Goal: Task Accomplishment & Management: Manage account settings

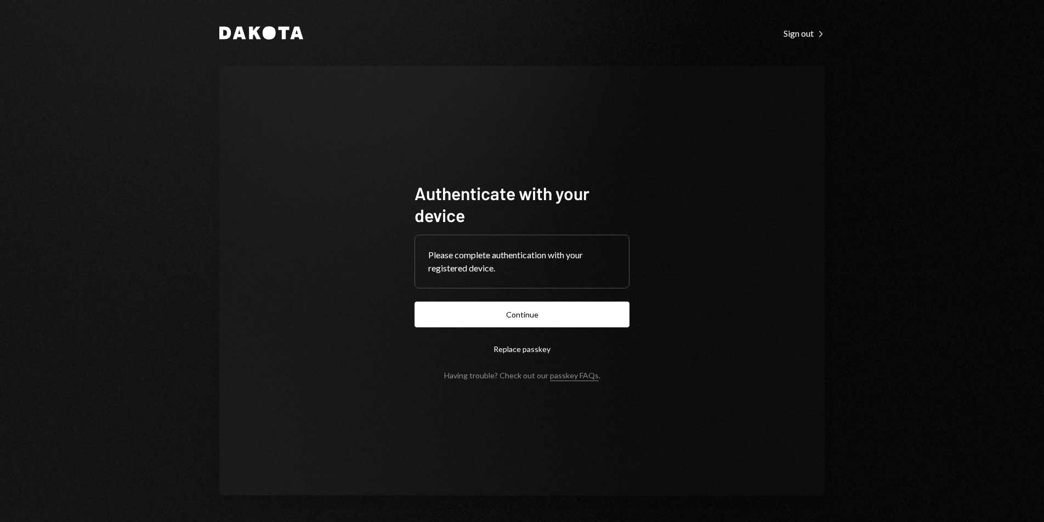
click at [580, 319] on button "Continue" at bounding box center [521, 315] width 215 height 26
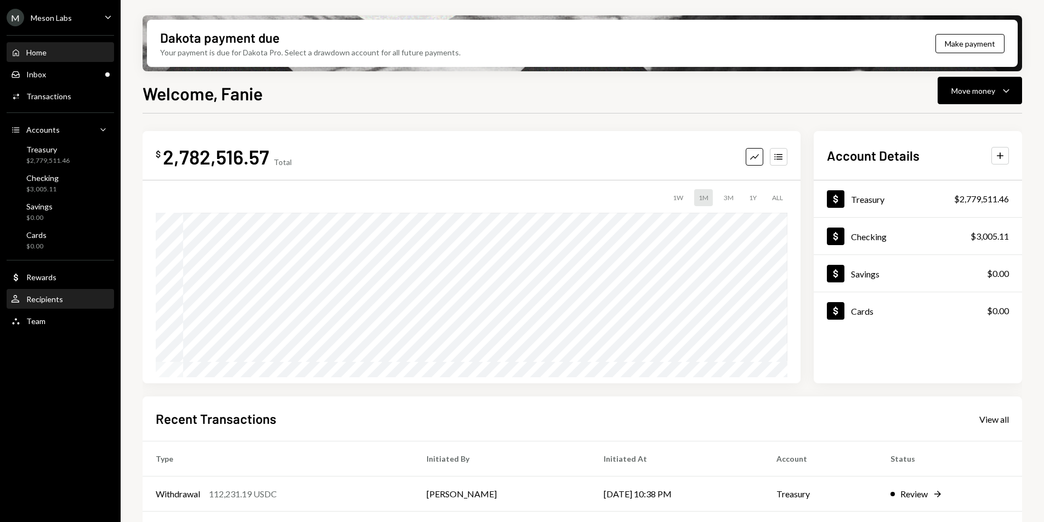
click at [69, 300] on div "User Recipients" at bounding box center [60, 299] width 99 height 10
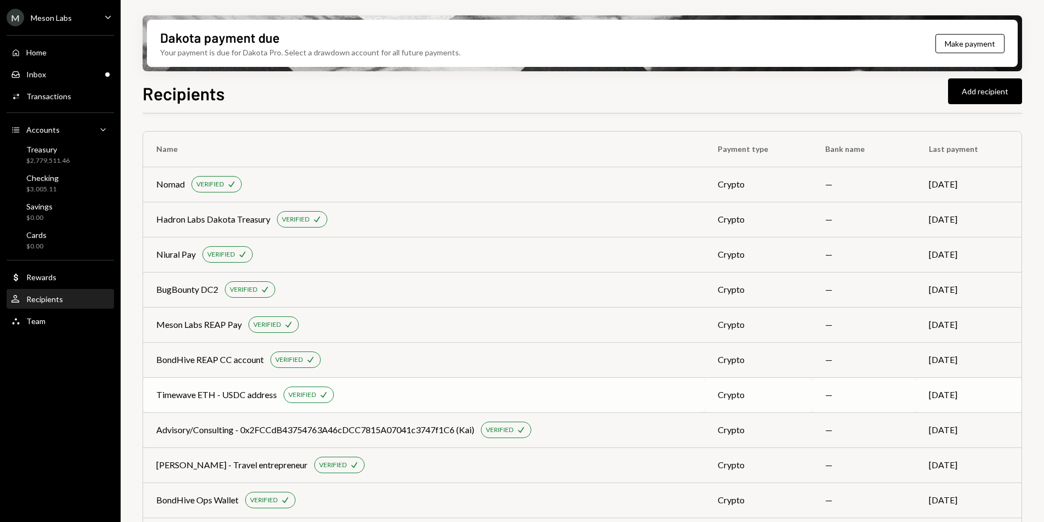
scroll to position [777, 0]
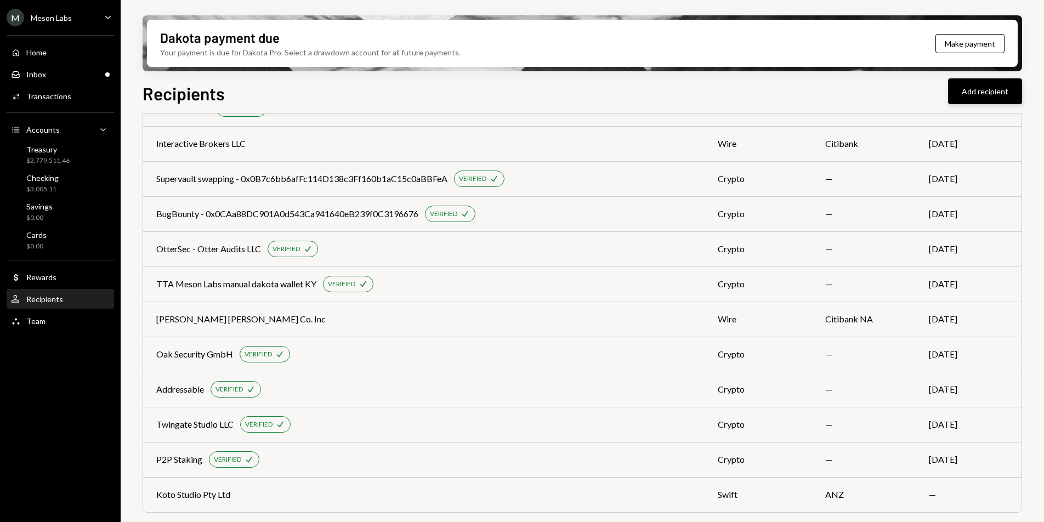
click at [972, 93] on button "Add recipient" at bounding box center [985, 91] width 74 height 26
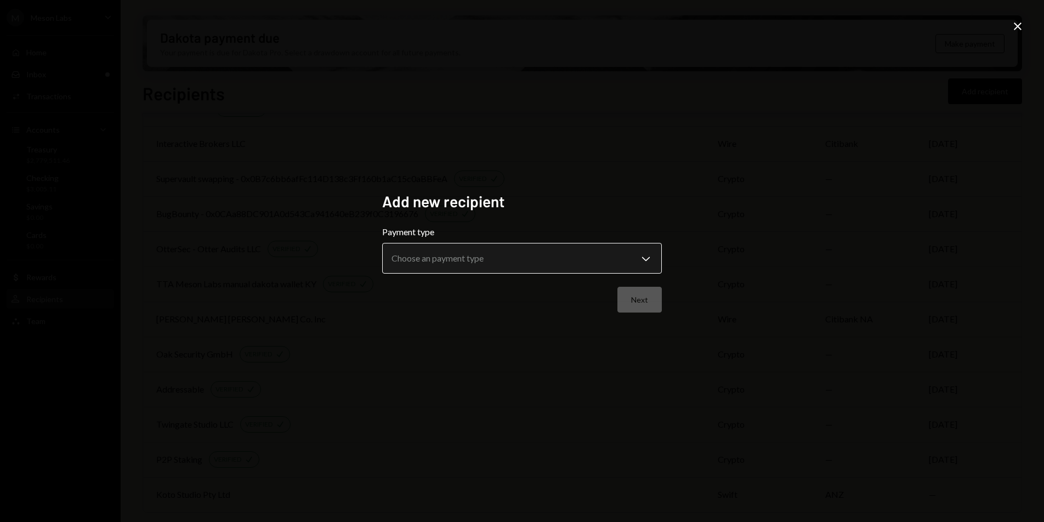
click at [565, 255] on body "M Meson Labs Caret Down Home Home Inbox Inbox Activities Transactions Accounts …" at bounding box center [522, 261] width 1044 height 522
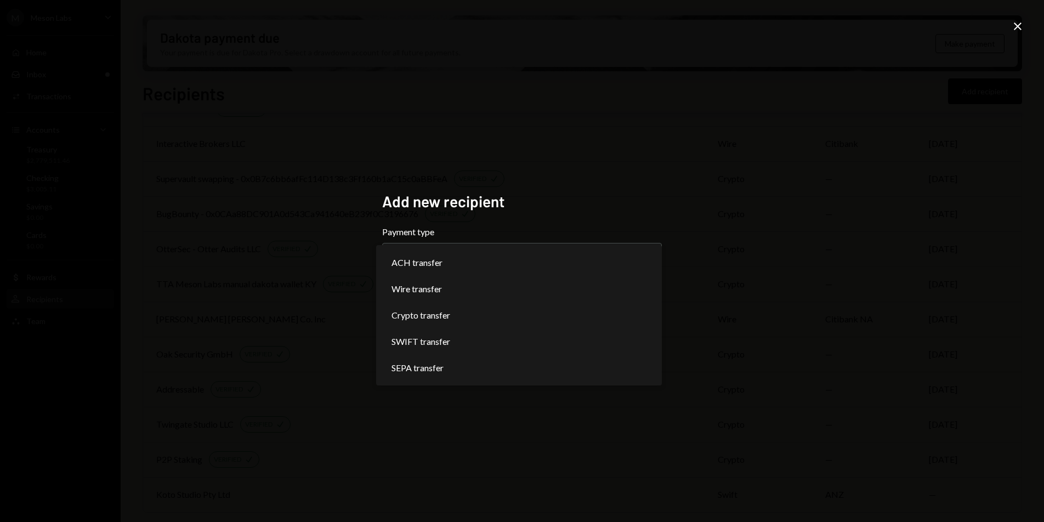
click at [689, 177] on div "**********" at bounding box center [522, 261] width 1044 height 522
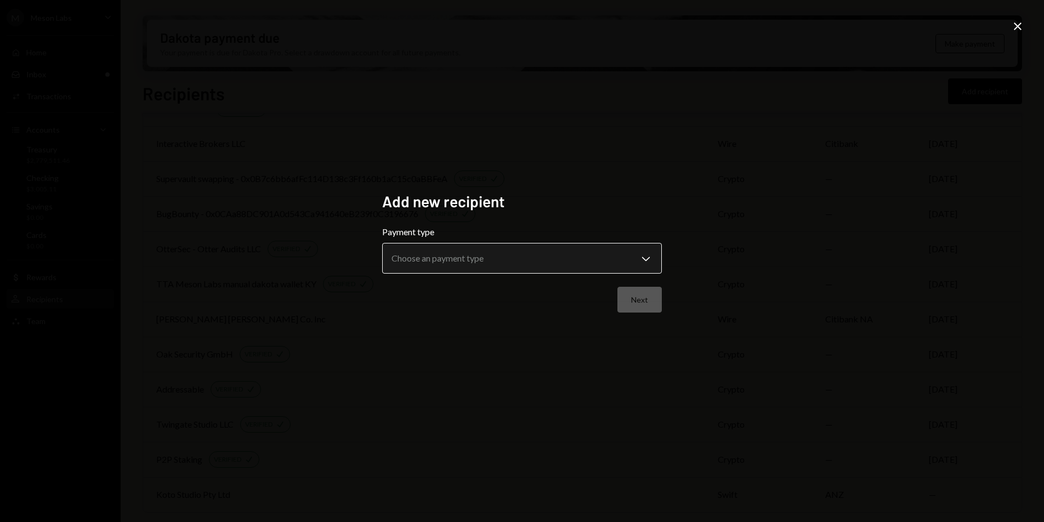
click at [542, 264] on body "M Meson Labs Caret Down Home Home Inbox Inbox Activities Transactions Accounts …" at bounding box center [522, 261] width 1044 height 522
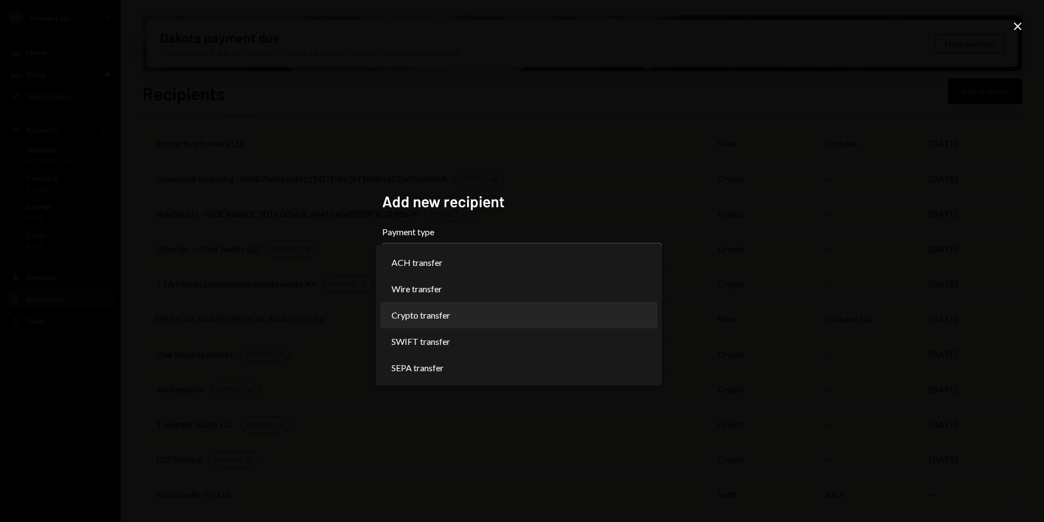
select select "******"
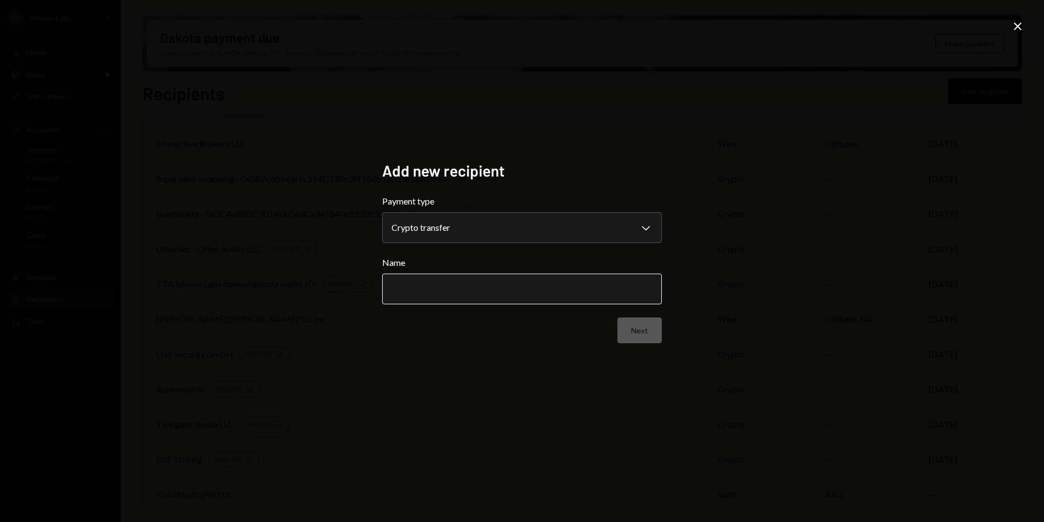
click at [590, 300] on input "Name" at bounding box center [522, 289] width 280 height 31
type input "**********"
click at [640, 329] on button "Next" at bounding box center [639, 330] width 44 height 26
click at [448, 239] on body "M Meson Labs Caret Down Home Home Inbox Inbox Activities Transactions Accounts …" at bounding box center [522, 261] width 1044 height 522
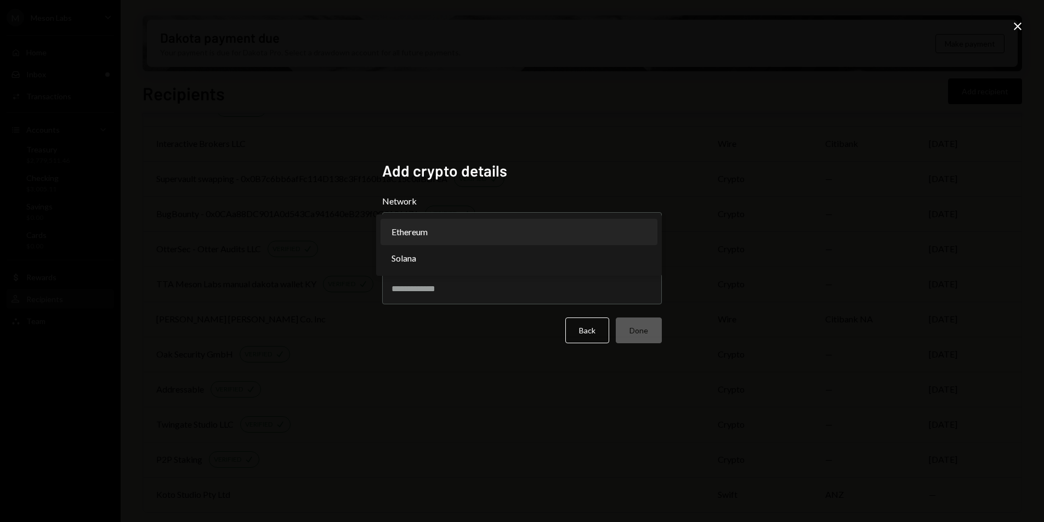
select select "**********"
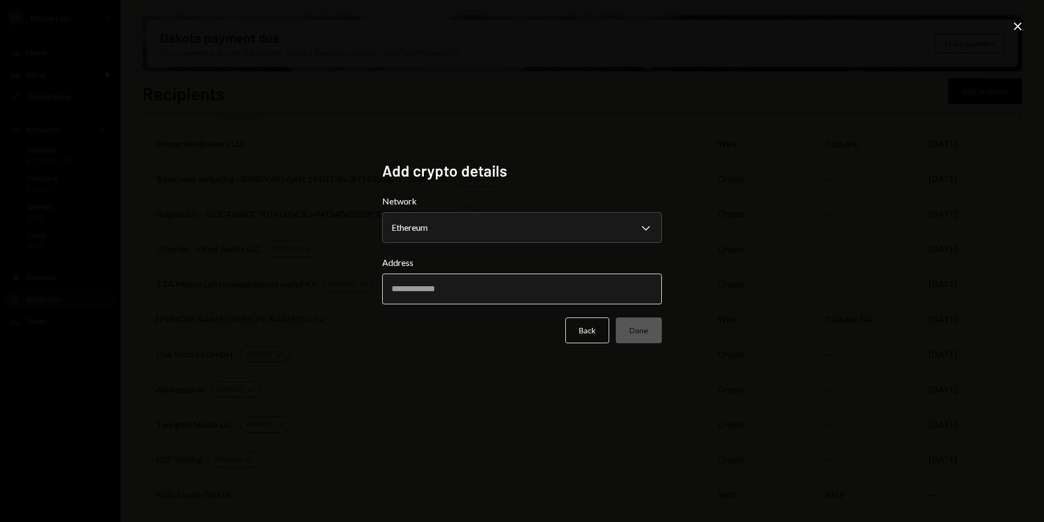
click at [425, 292] on input "Address" at bounding box center [522, 289] width 280 height 31
paste input "**********"
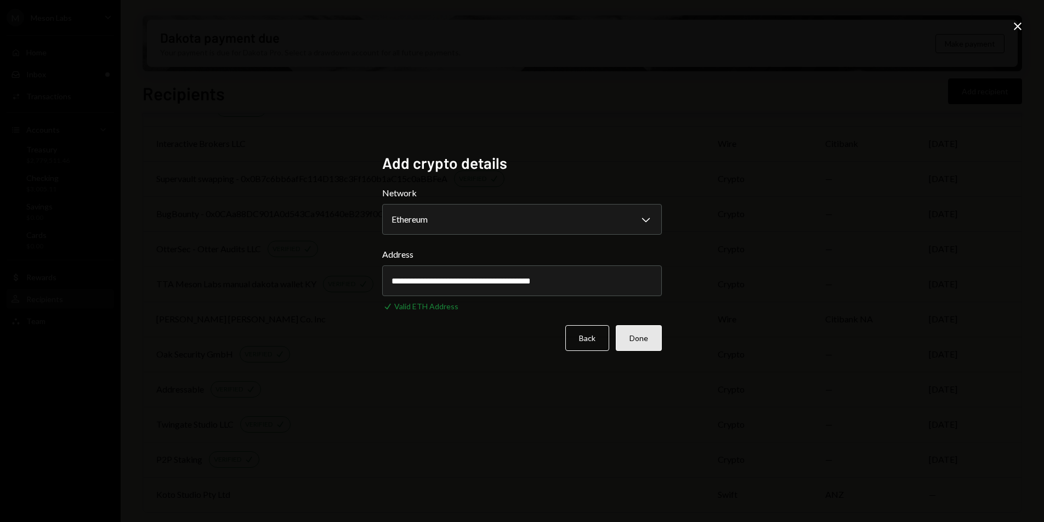
type input "**********"
click at [642, 334] on button "Done" at bounding box center [639, 338] width 46 height 26
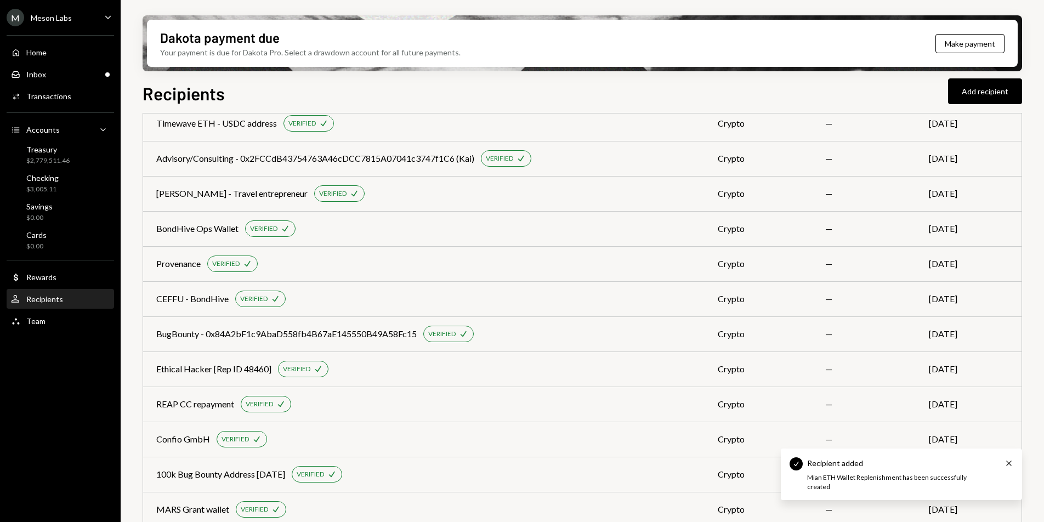
scroll to position [0, 0]
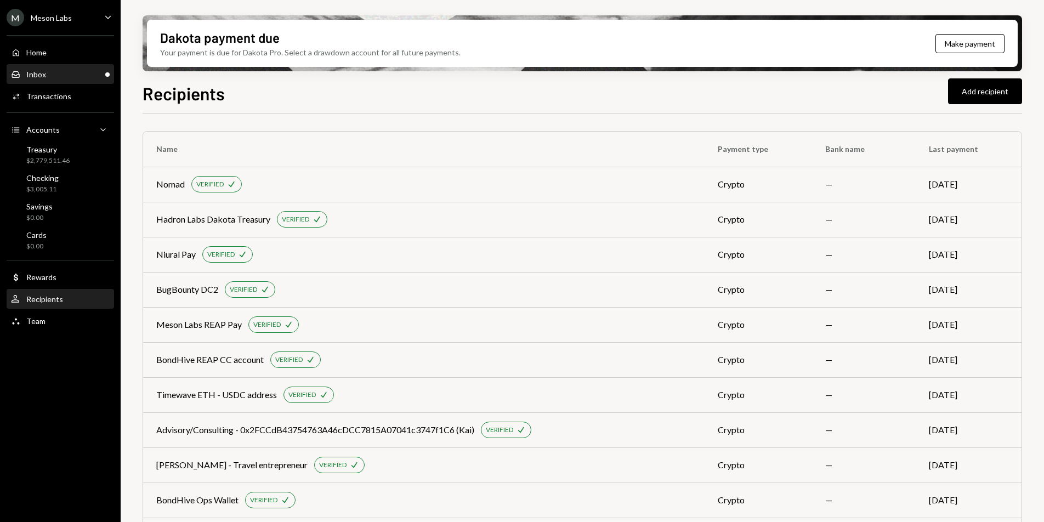
click at [47, 65] on div "Inbox Inbox" at bounding box center [60, 74] width 99 height 19
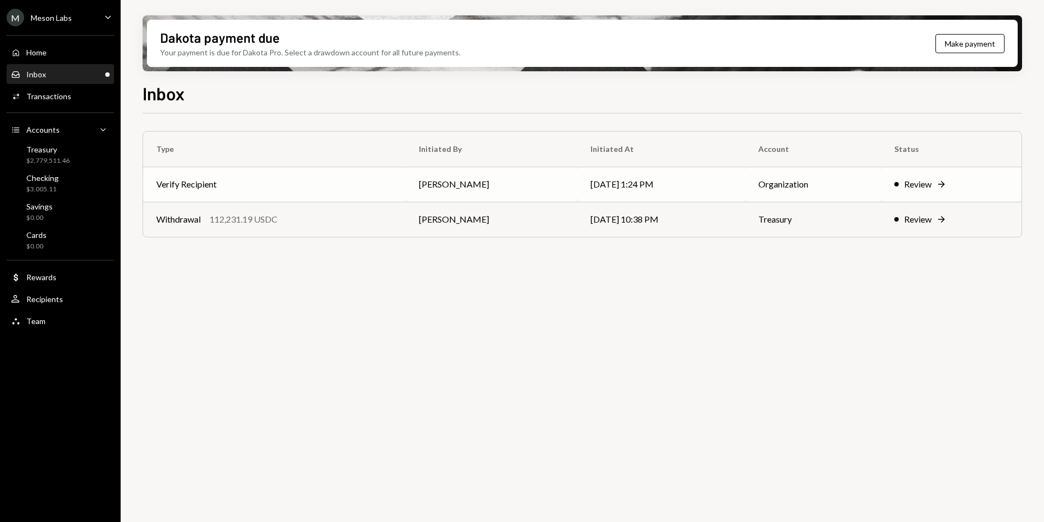
click at [241, 188] on td "Verify Recipient" at bounding box center [274, 184] width 263 height 35
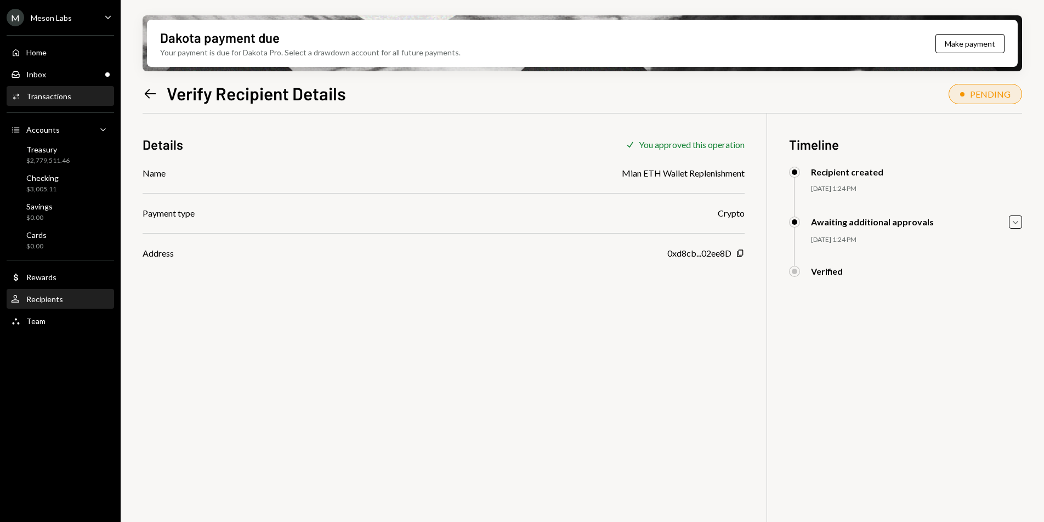
click at [54, 300] on div "Recipients" at bounding box center [44, 298] width 37 height 9
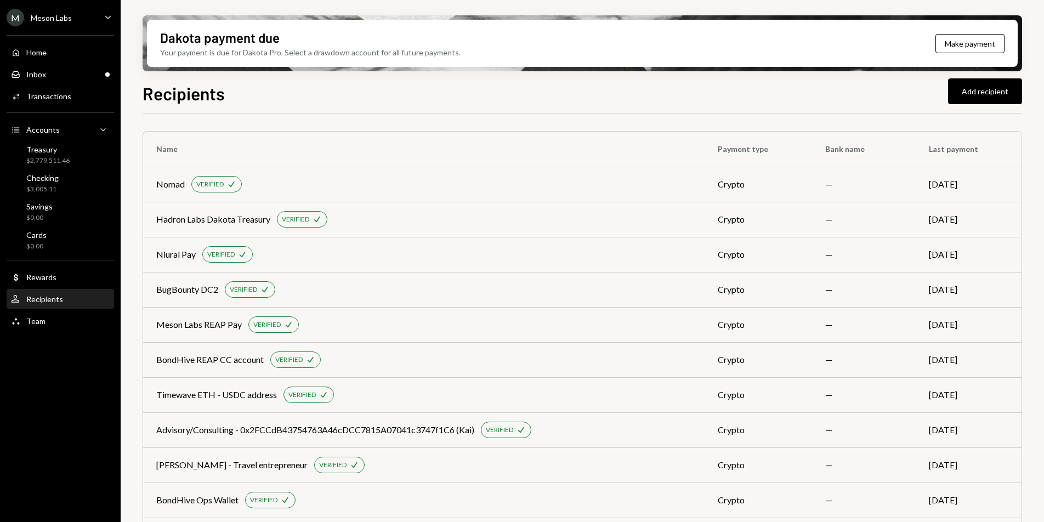
scroll to position [813, 0]
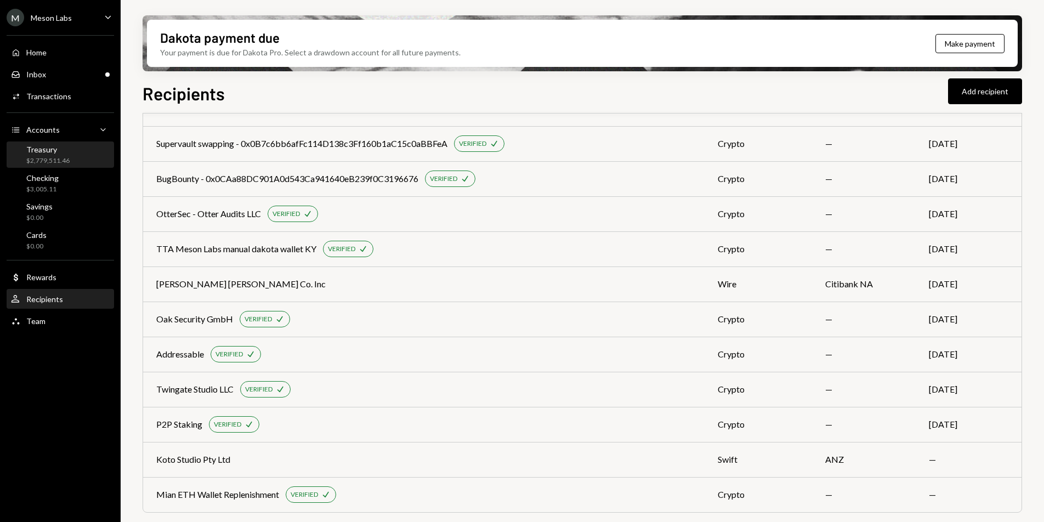
click at [53, 147] on div "Treasury" at bounding box center [47, 149] width 43 height 9
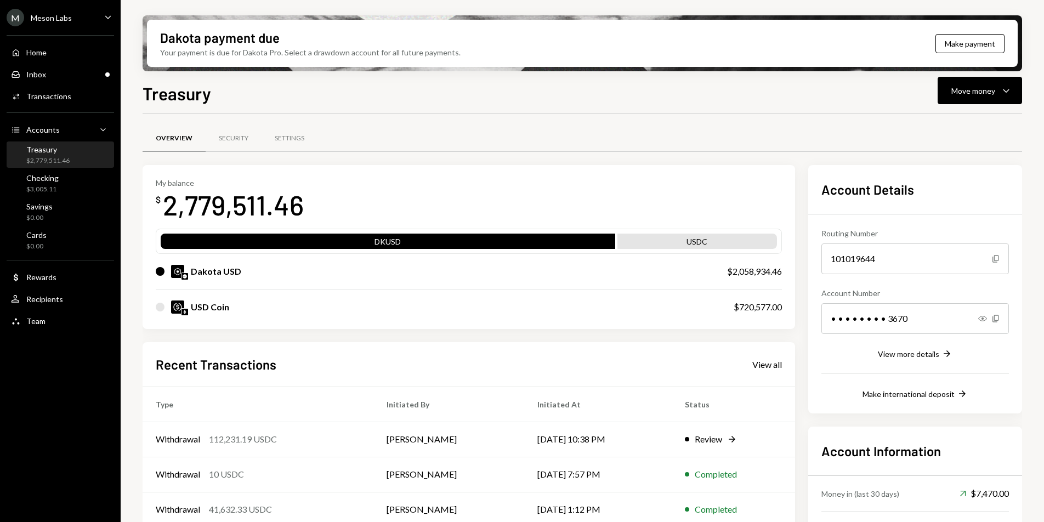
click at [60, 158] on div "$2,779,511.46" at bounding box center [47, 160] width 43 height 9
click at [56, 184] on div "Checking $3,005.11" at bounding box center [42, 183] width 32 height 21
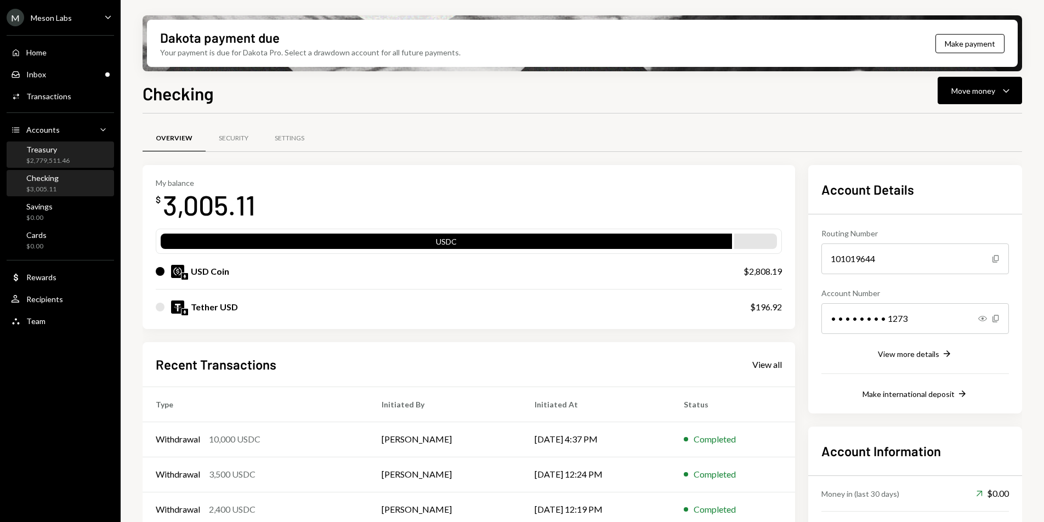
click at [59, 149] on div "Treasury" at bounding box center [47, 149] width 43 height 9
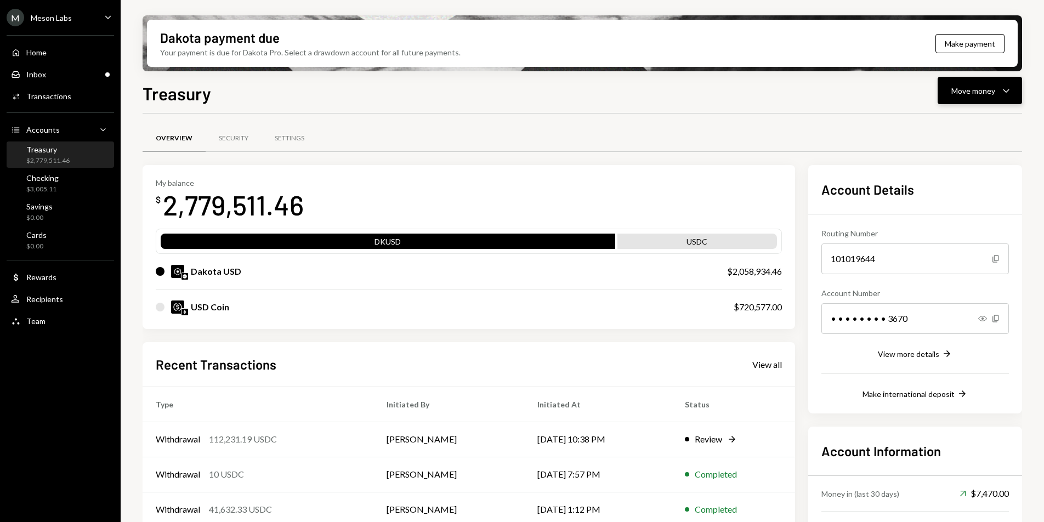
click at [1001, 99] on button "Move money Caret Down" at bounding box center [980, 90] width 84 height 27
click at [983, 118] on div "Send" at bounding box center [971, 124] width 80 height 12
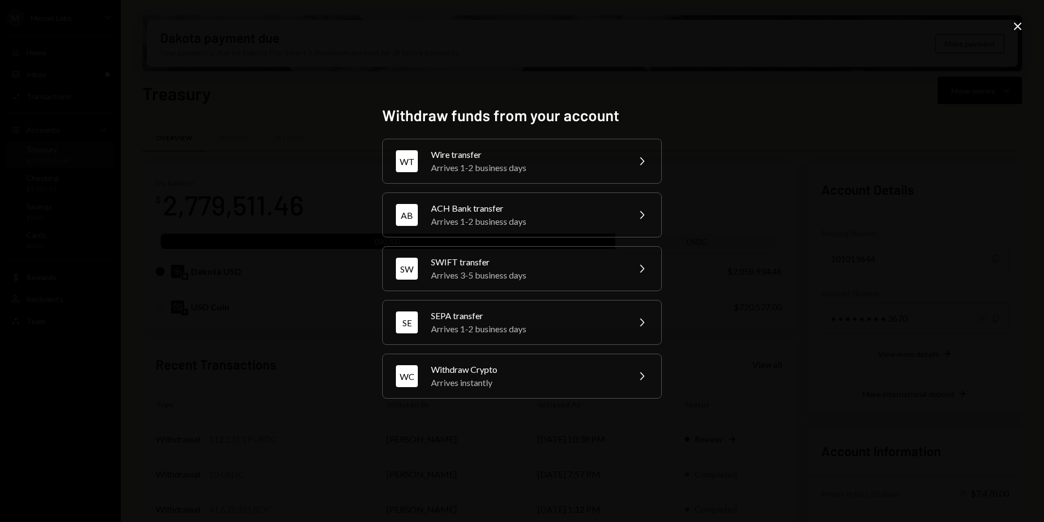
click at [1019, 32] on icon "Close" at bounding box center [1017, 26] width 13 height 13
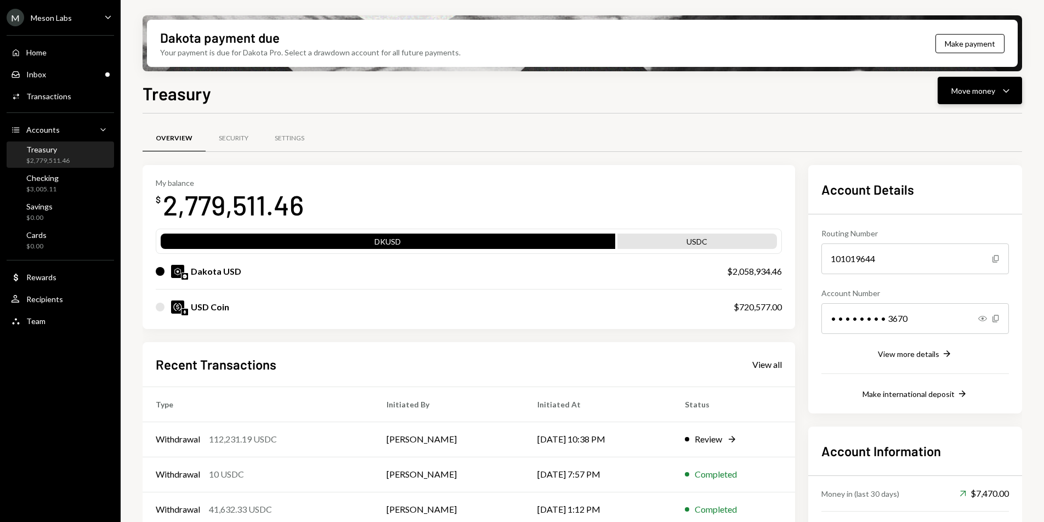
click at [1004, 89] on icon "Caret Down" at bounding box center [1006, 90] width 13 height 13
click at [923, 133] on div "Withdraw Send" at bounding box center [963, 123] width 110 height 25
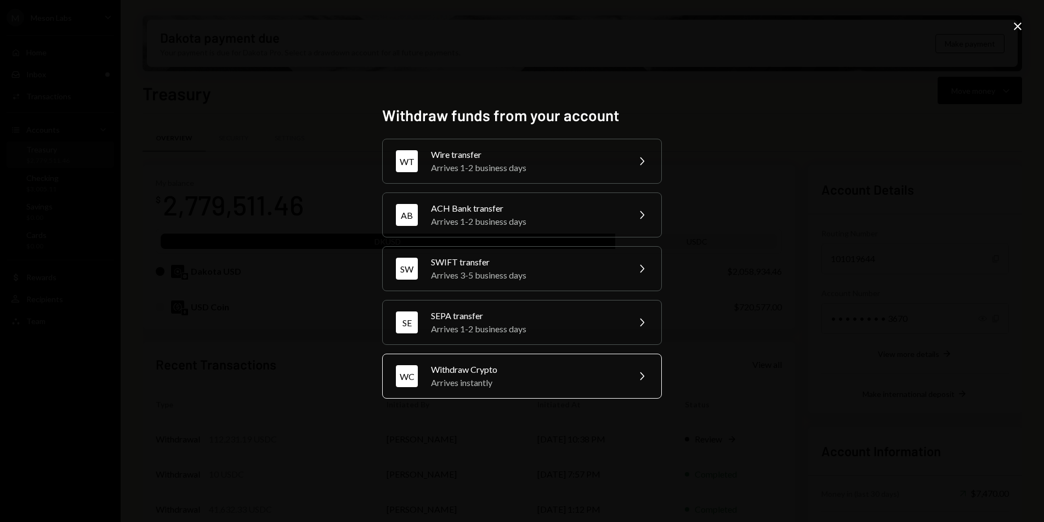
click at [483, 362] on div "WC Withdraw Crypto Arrives instantly Chevron Right" at bounding box center [522, 376] width 280 height 45
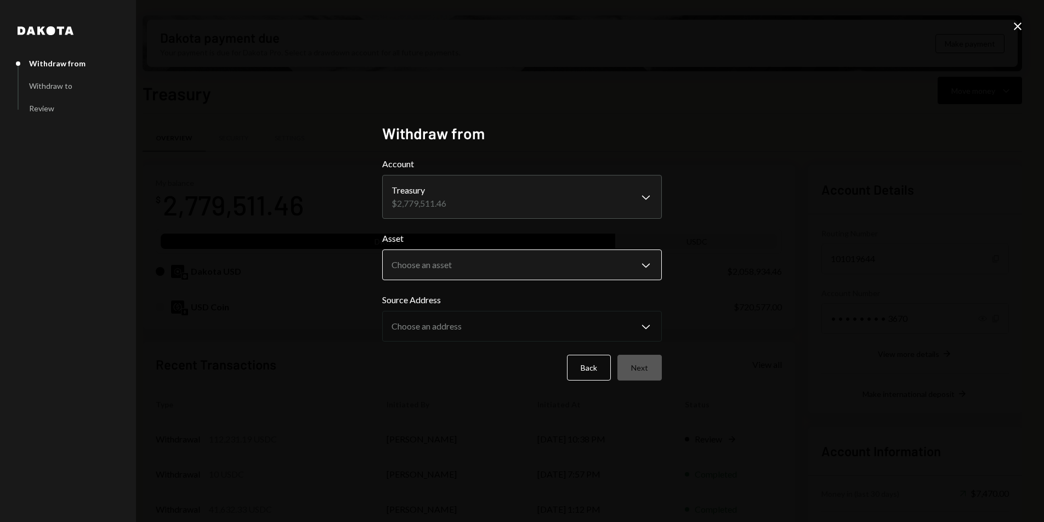
click at [449, 263] on body "M Meson Labs Caret Down Home Home Inbox Inbox Activities Transactions Accounts …" at bounding box center [522, 261] width 1044 height 522
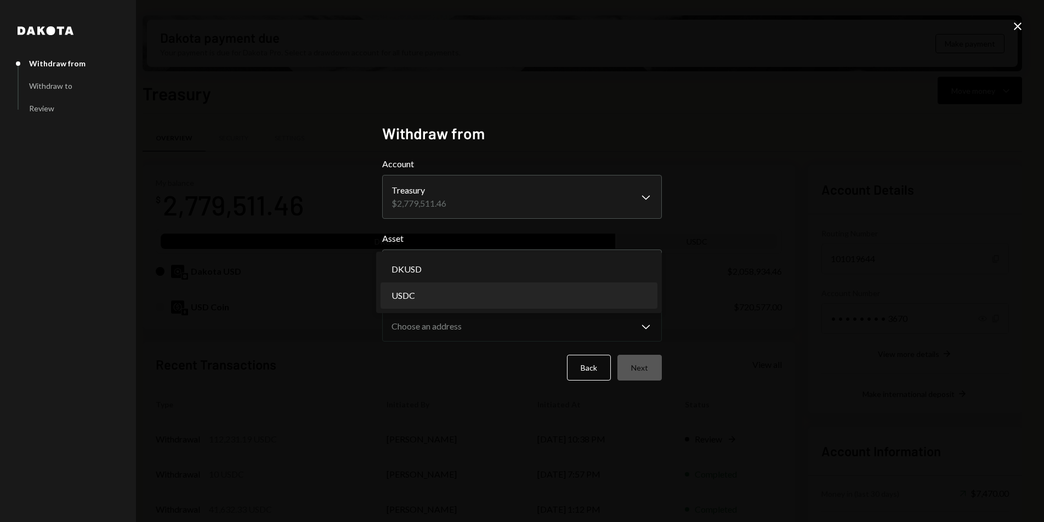
select select "****"
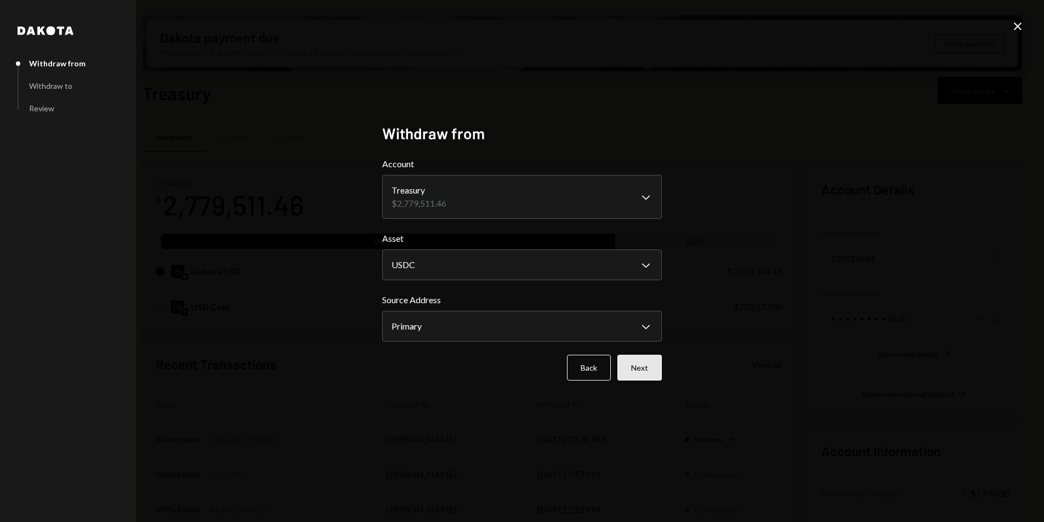
click at [639, 365] on button "Next" at bounding box center [639, 368] width 44 height 26
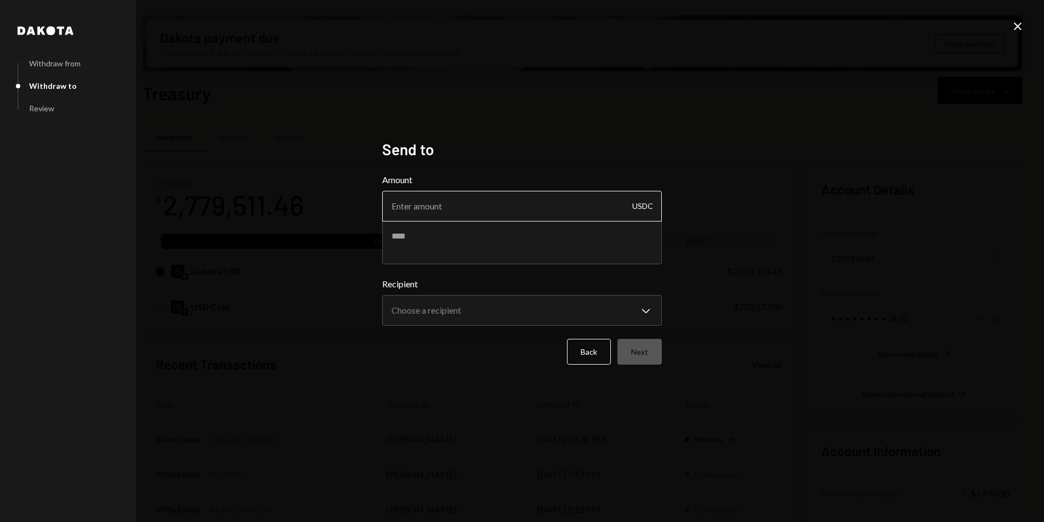
click at [445, 212] on input "Amount" at bounding box center [522, 206] width 280 height 31
type input "100"
type input "10"
click at [469, 251] on textarea at bounding box center [522, 242] width 280 height 44
type textarea "**********"
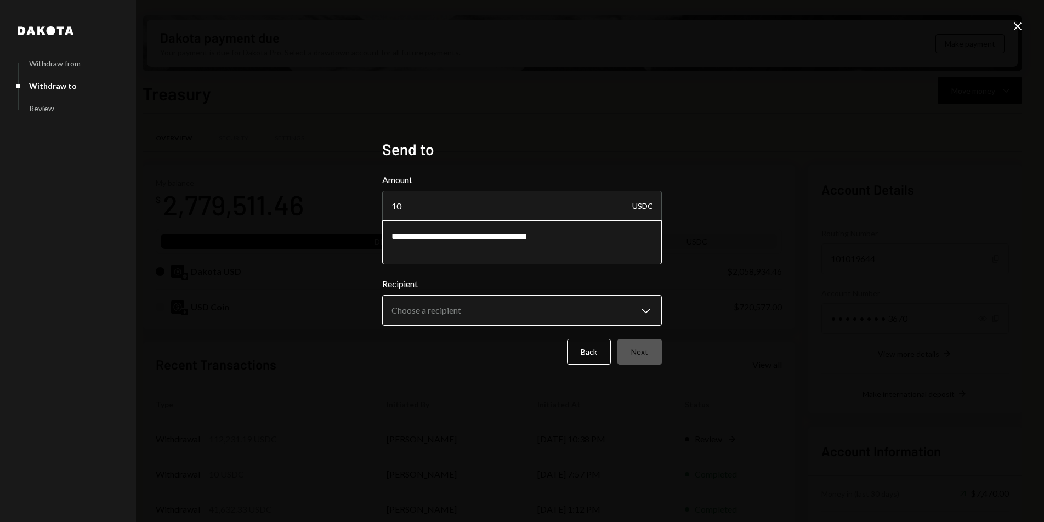
click at [473, 307] on body "M Meson Labs Caret Down Home Home Inbox Inbox Activities Transactions Accounts …" at bounding box center [522, 261] width 1044 height 522
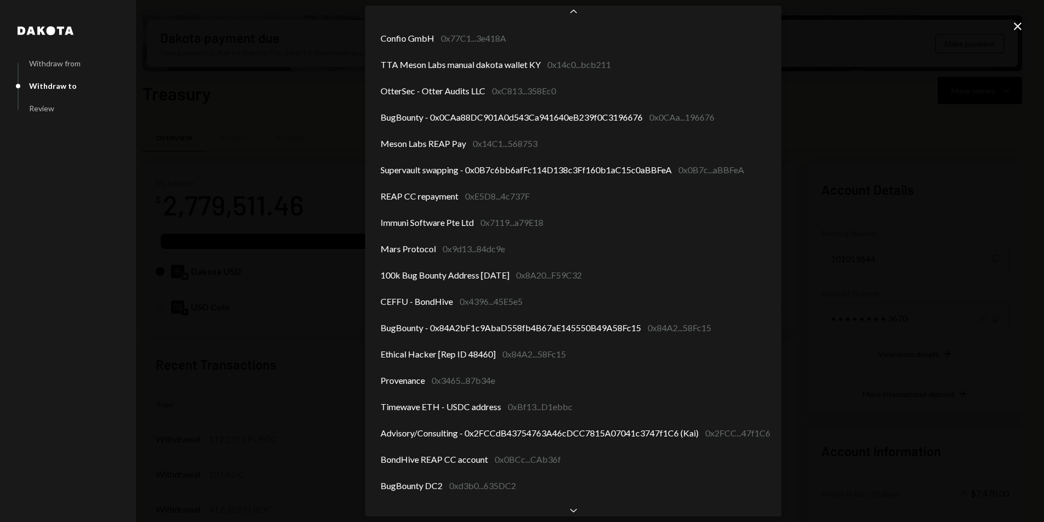
scroll to position [327, 0]
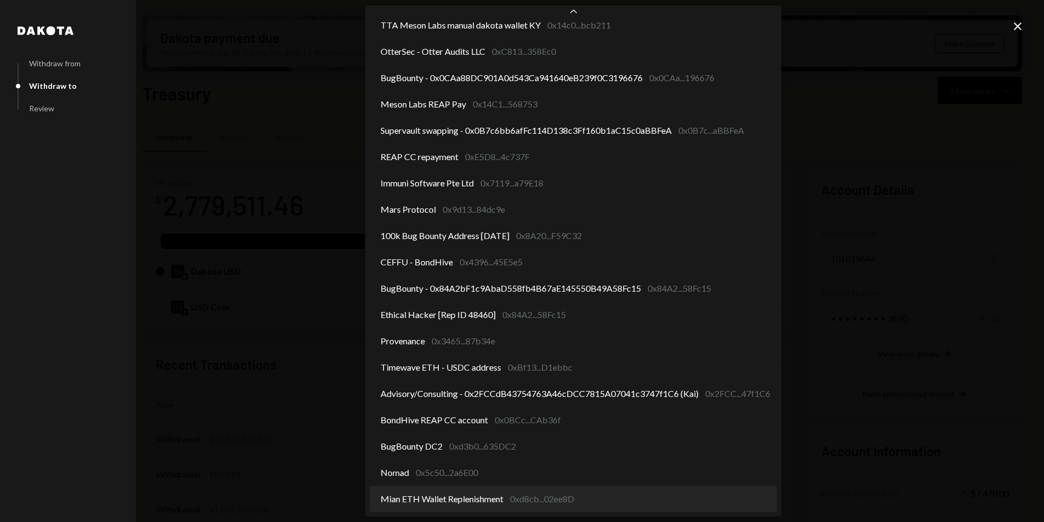
select select "**********"
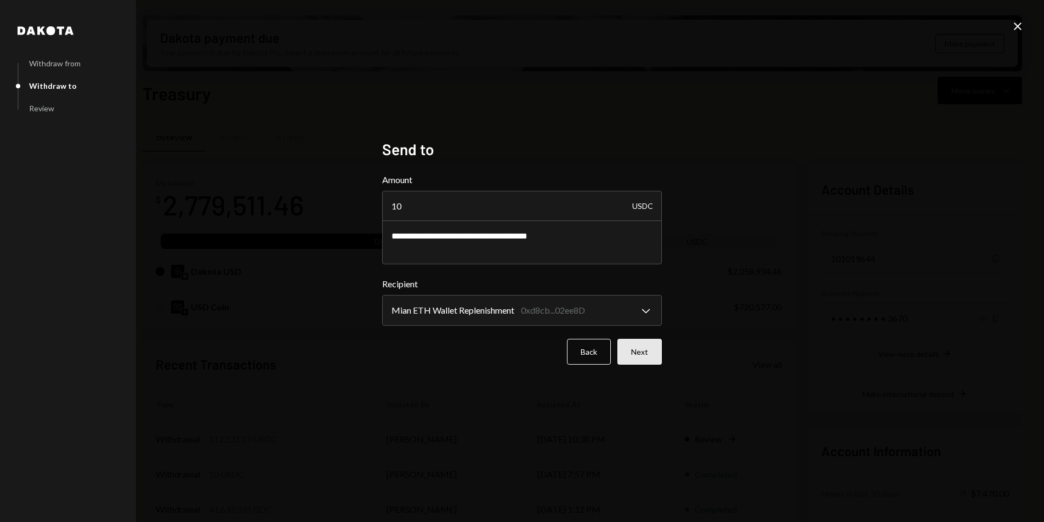
click at [654, 359] on button "Next" at bounding box center [639, 352] width 44 height 26
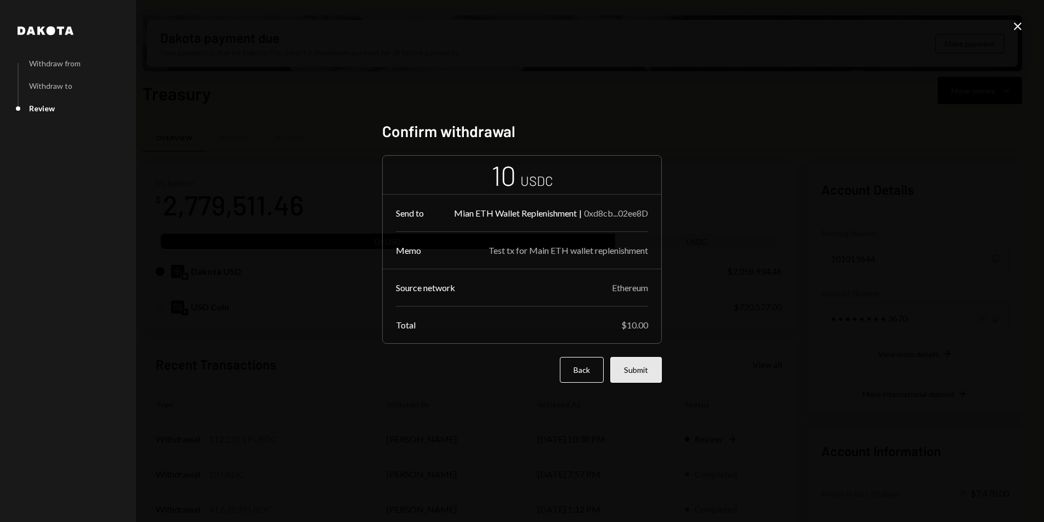
click at [641, 364] on button "Submit" at bounding box center [636, 370] width 52 height 26
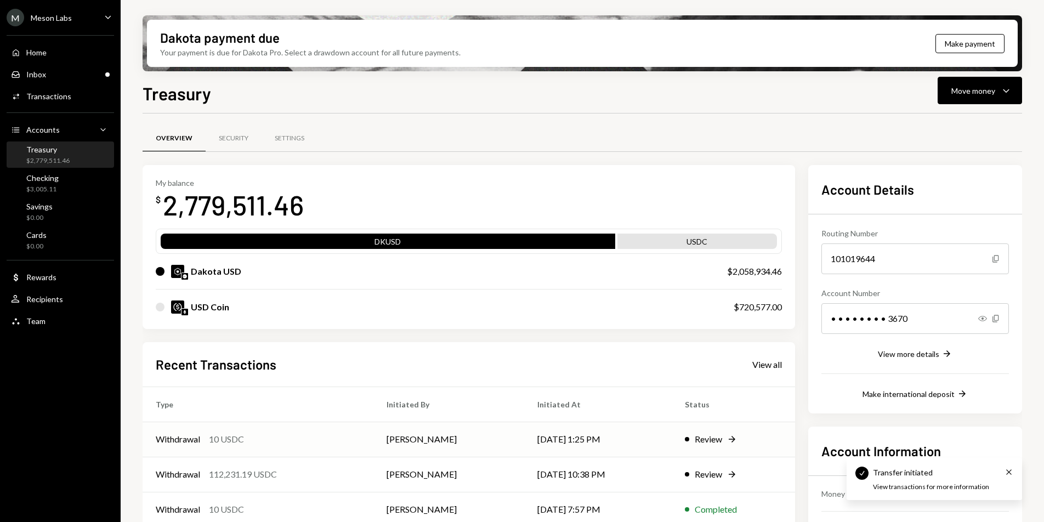
click at [373, 444] on td "[PERSON_NAME]" at bounding box center [448, 439] width 151 height 35
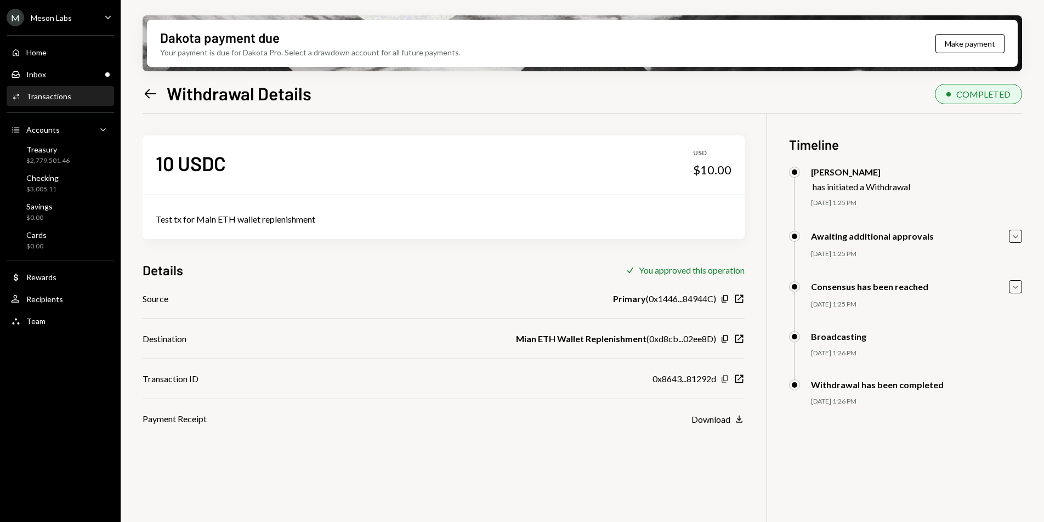
click at [724, 382] on icon "Copy" at bounding box center [724, 378] width 9 height 9
click at [52, 151] on div "Treasury" at bounding box center [47, 149] width 43 height 9
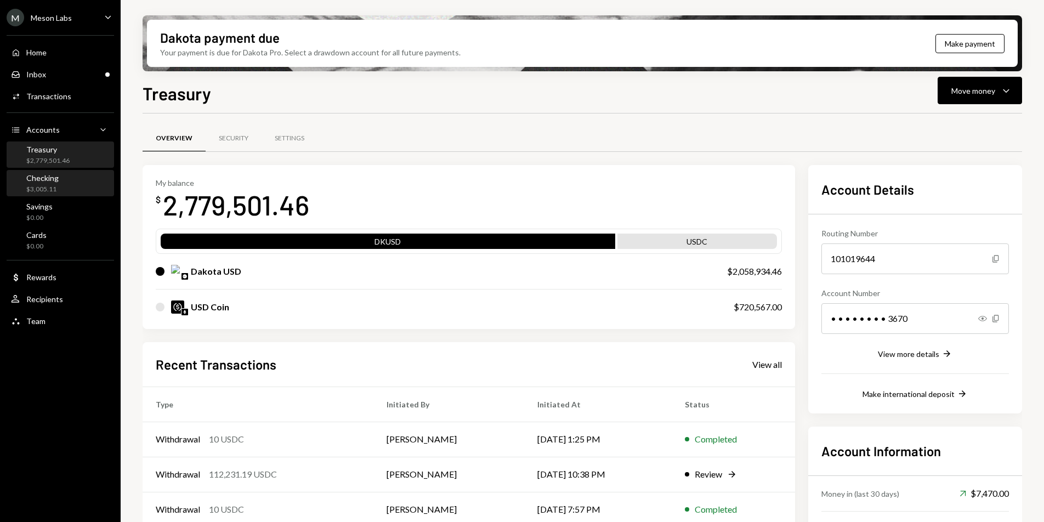
click at [60, 189] on div "Checking $3,005.11" at bounding box center [60, 183] width 99 height 21
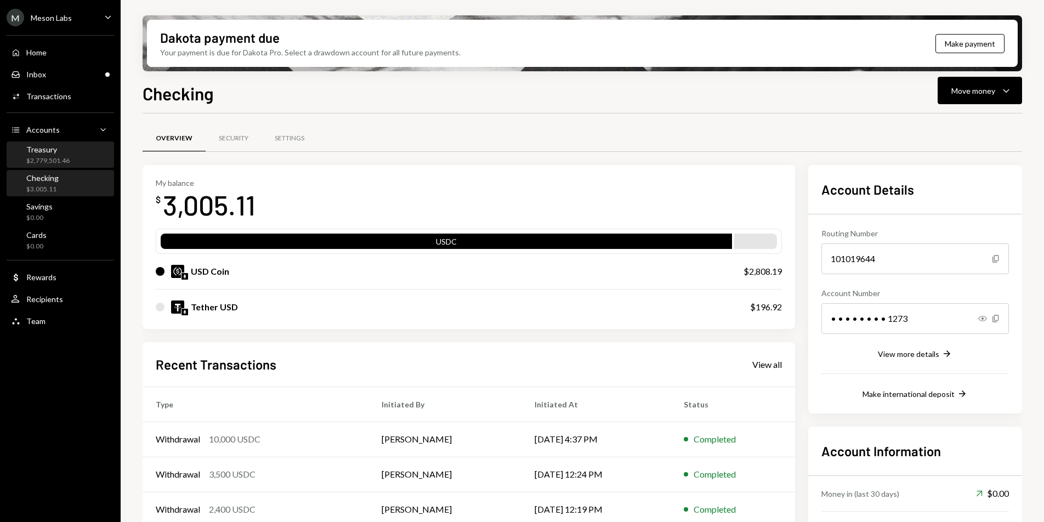
click at [50, 156] on div "$2,779,501.46" at bounding box center [47, 160] width 43 height 9
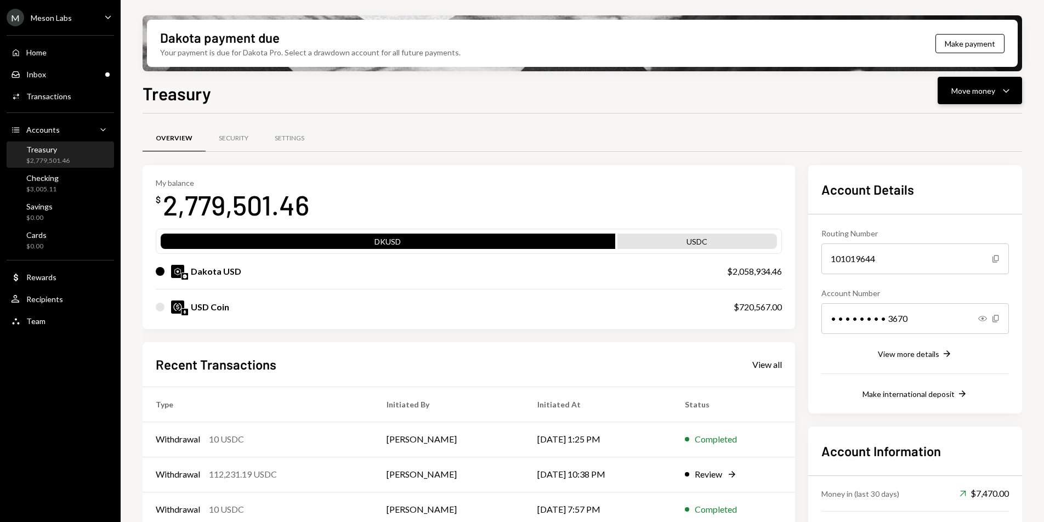
click at [968, 93] on div "Move money" at bounding box center [973, 91] width 44 height 12
click at [53, 80] on div "Inbox Inbox" at bounding box center [60, 74] width 99 height 19
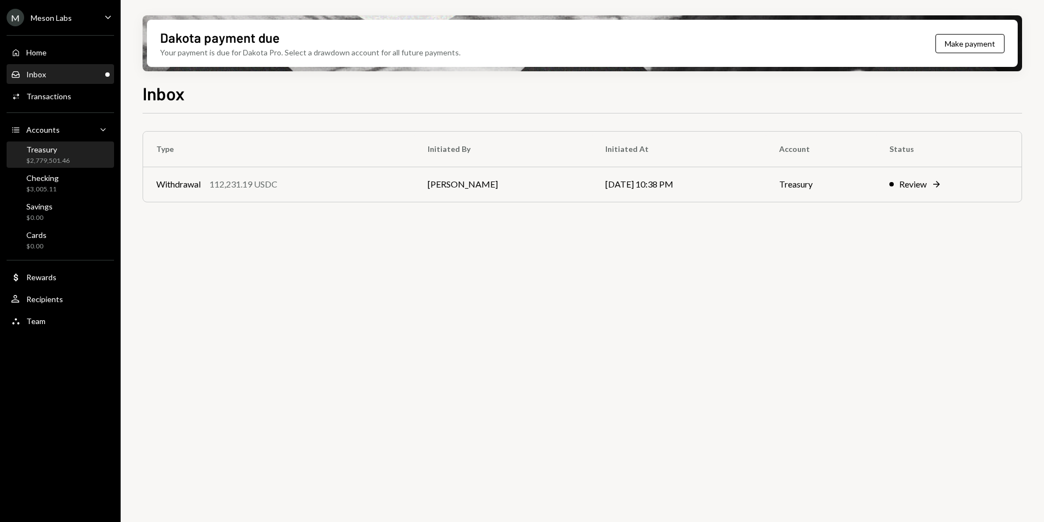
click at [58, 152] on div "Treasury" at bounding box center [47, 149] width 43 height 9
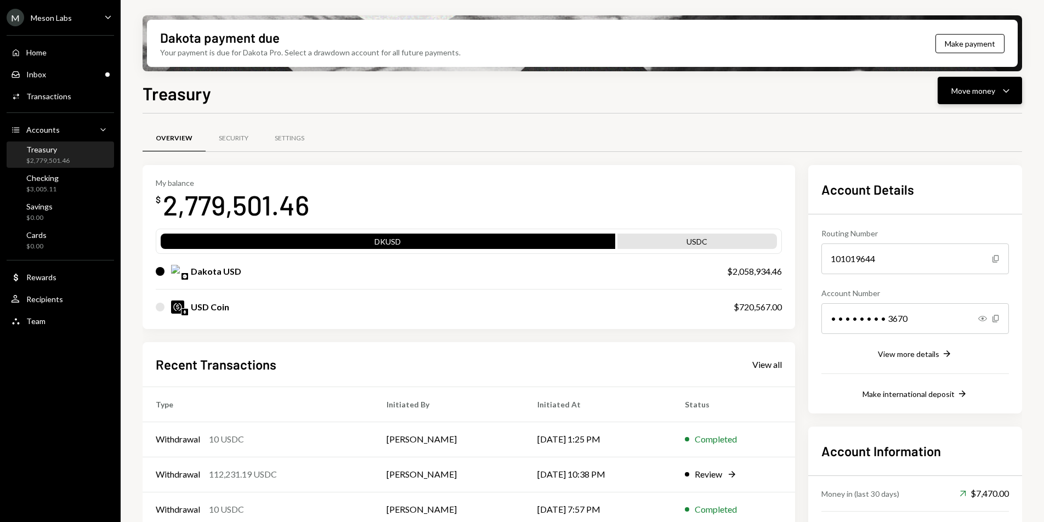
click at [993, 92] on div "Move money" at bounding box center [973, 91] width 44 height 12
click at [965, 116] on div "Withdraw Send" at bounding box center [963, 123] width 110 height 25
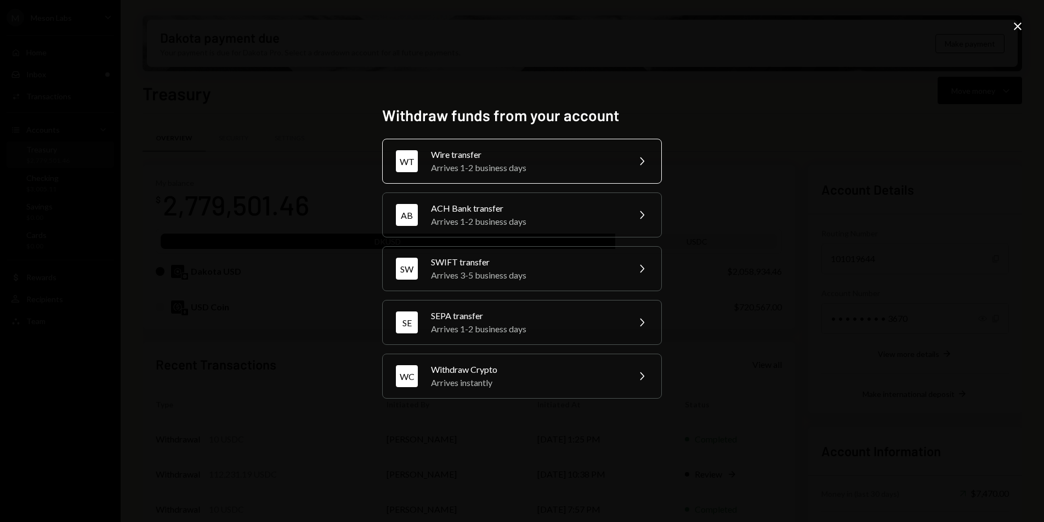
click at [514, 154] on div "Wire transfer" at bounding box center [526, 154] width 191 height 13
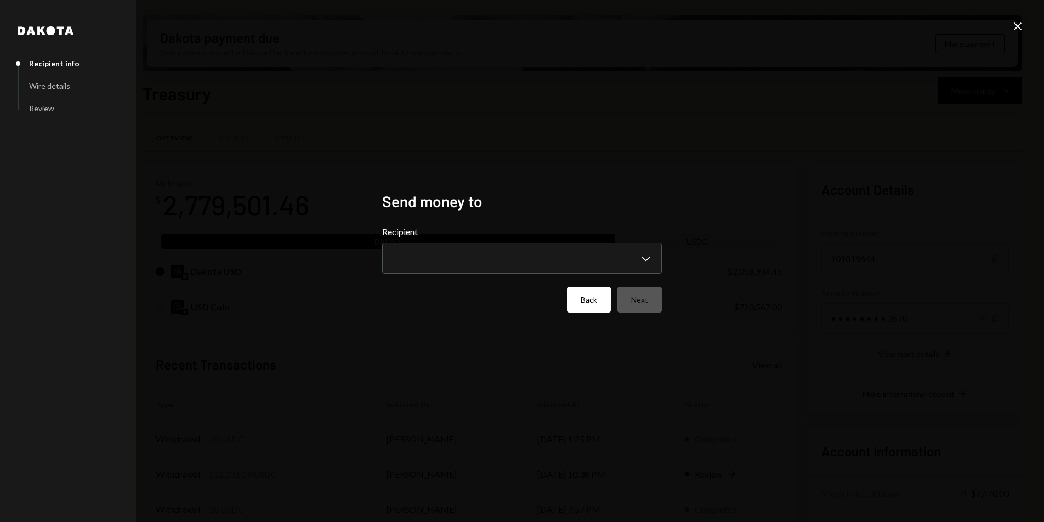
click at [568, 306] on button "Back" at bounding box center [589, 300] width 44 height 26
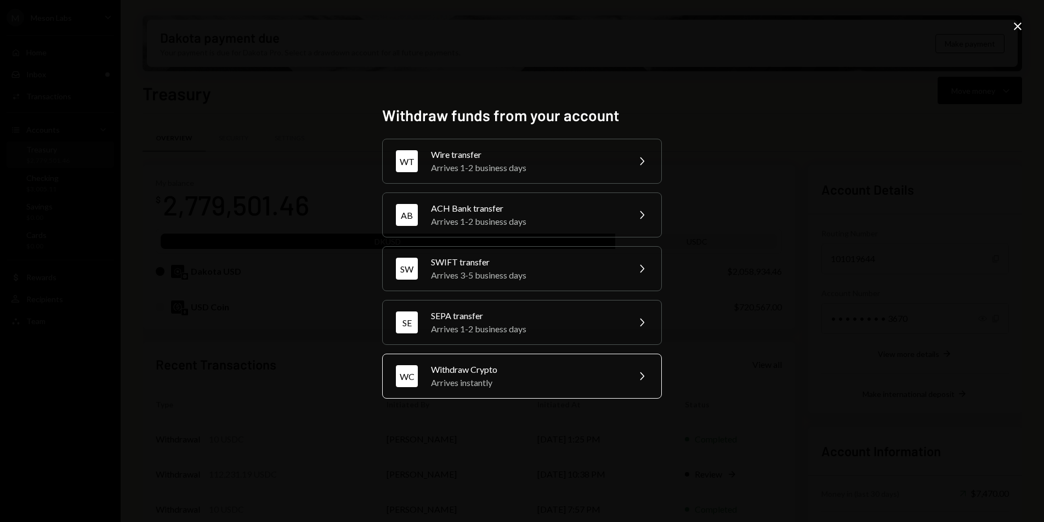
click at [499, 383] on div "Arrives instantly" at bounding box center [526, 382] width 191 height 13
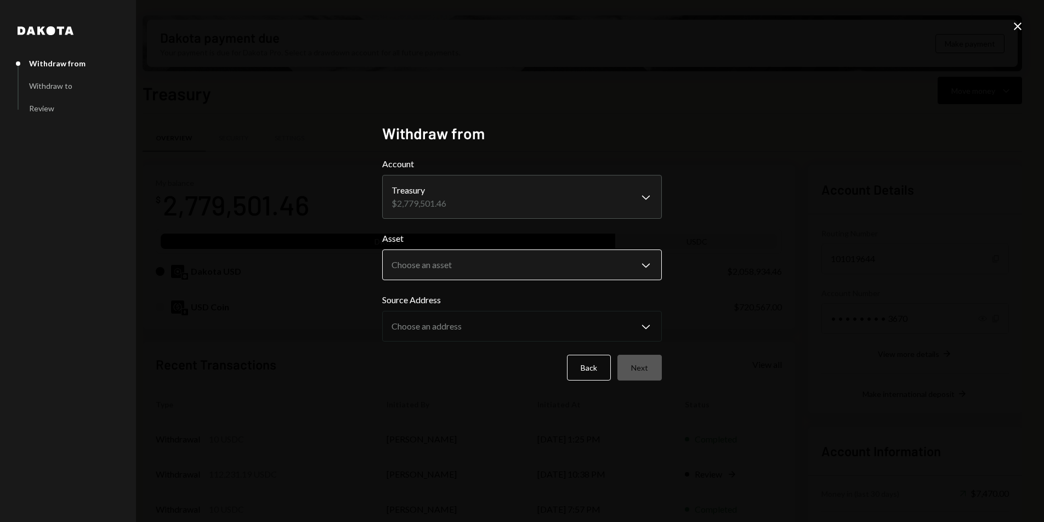
click at [493, 257] on body "M Meson Labs Caret Down Home Home Inbox Inbox Activities Transactions Accounts …" at bounding box center [522, 261] width 1044 height 522
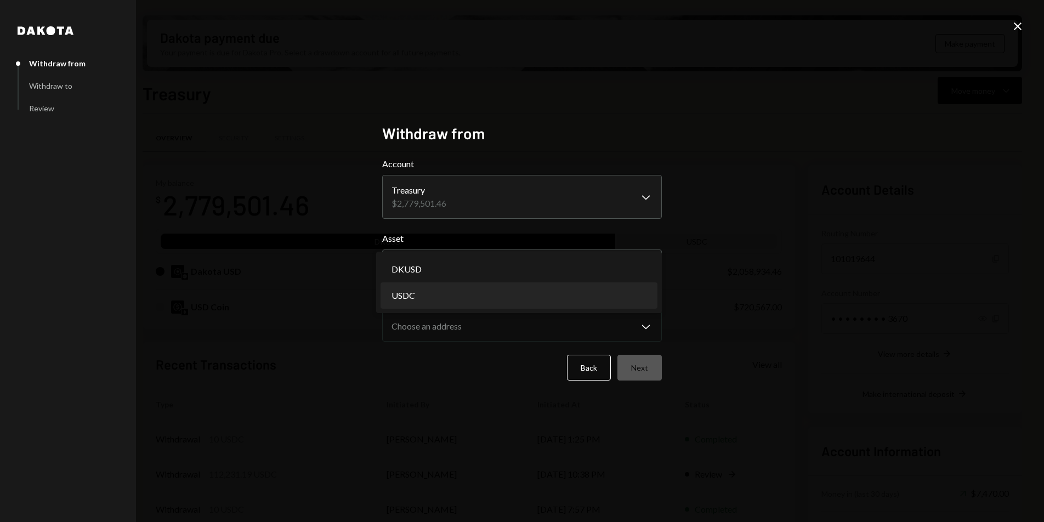
select select "****"
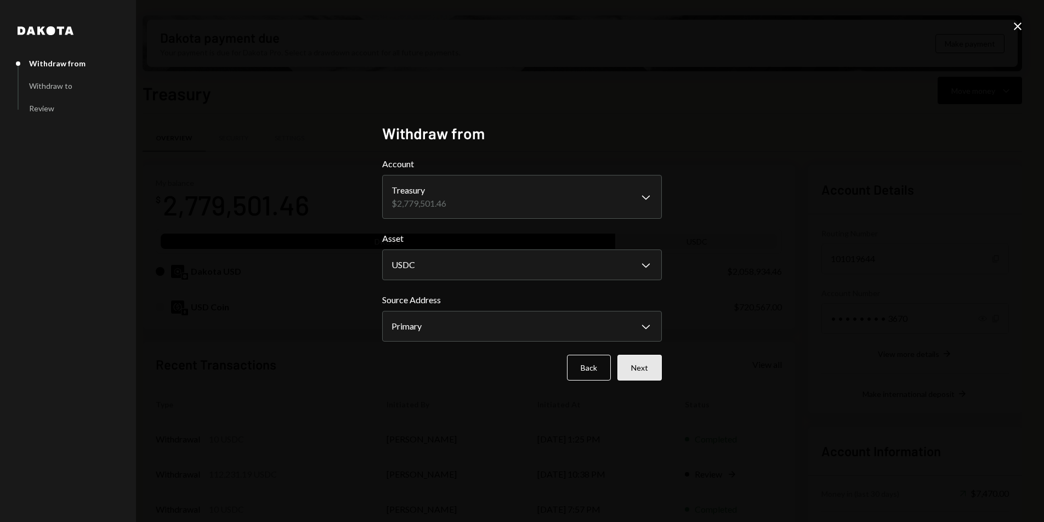
click at [646, 365] on button "Next" at bounding box center [639, 368] width 44 height 26
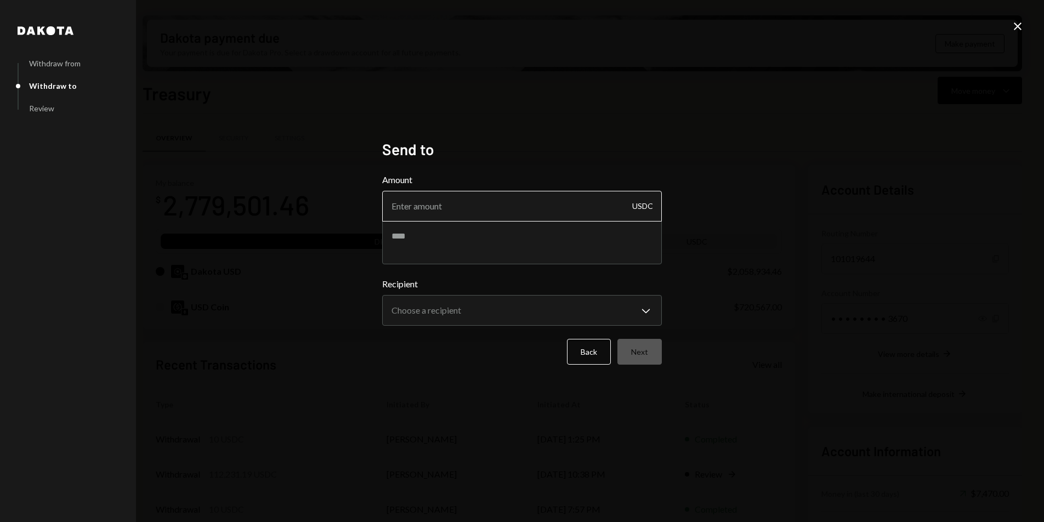
click at [446, 197] on input "Amount" at bounding box center [522, 206] width 280 height 31
type input "2990"
type textarea "*"
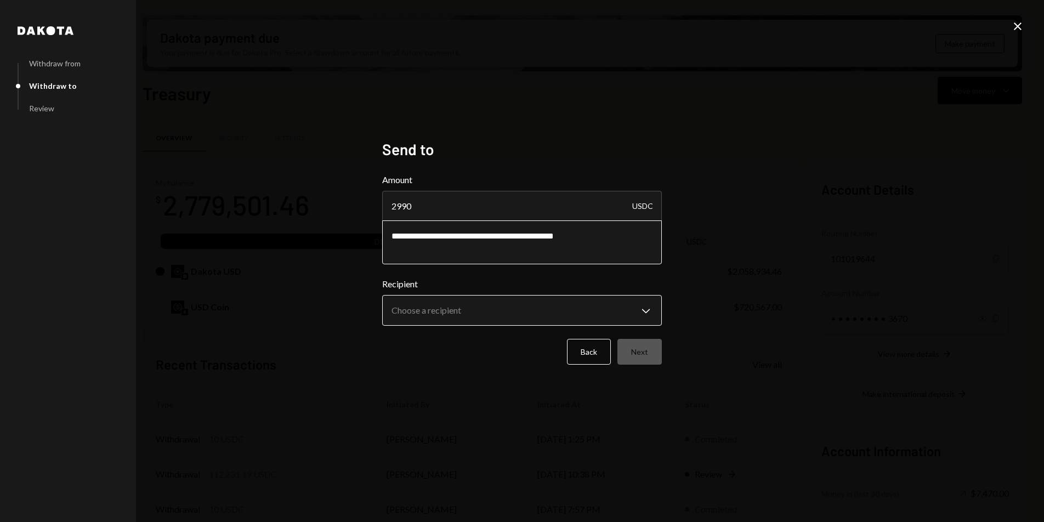
type textarea "**********"
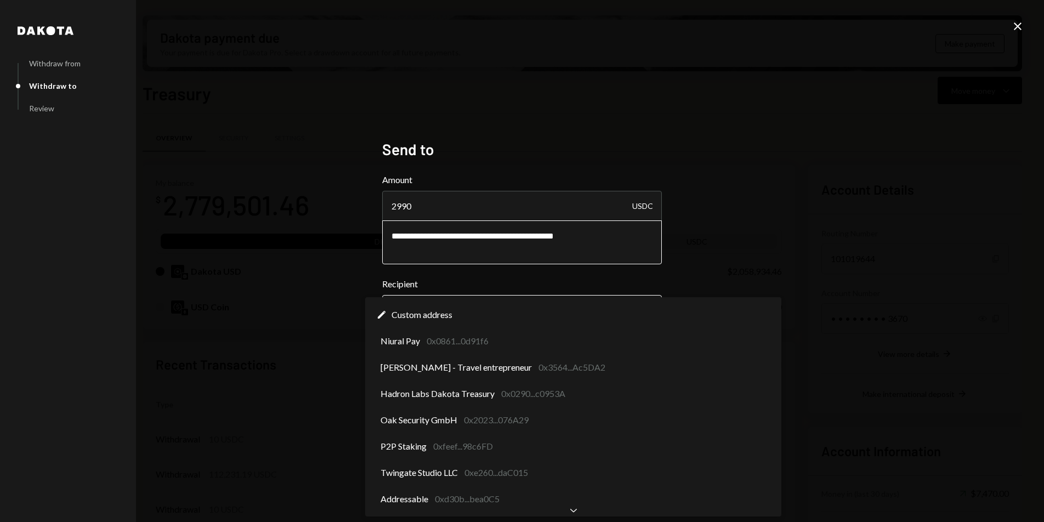
click at [514, 305] on body "M Meson Labs Caret Down Home Home Inbox Inbox Activities Transactions Accounts …" at bounding box center [522, 261] width 1044 height 522
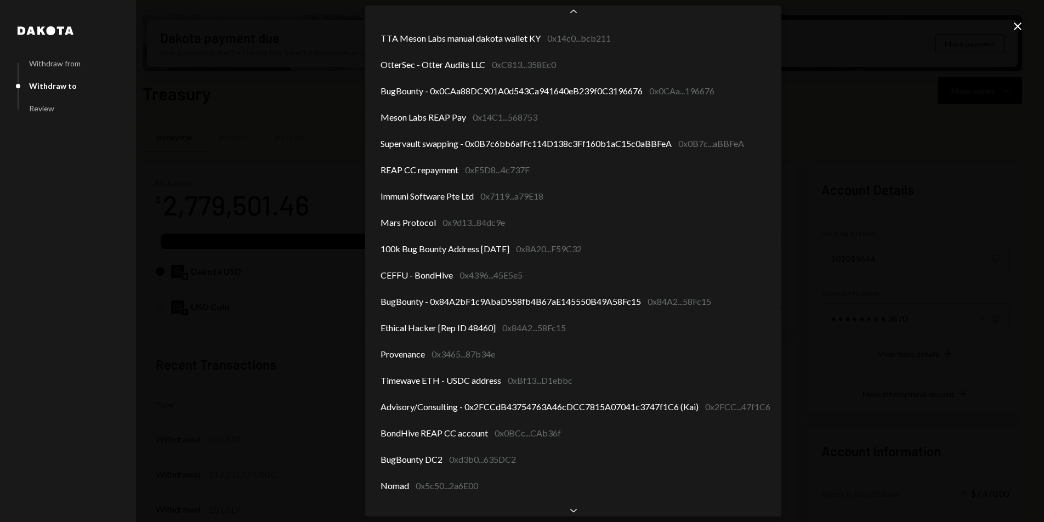
scroll to position [327, 0]
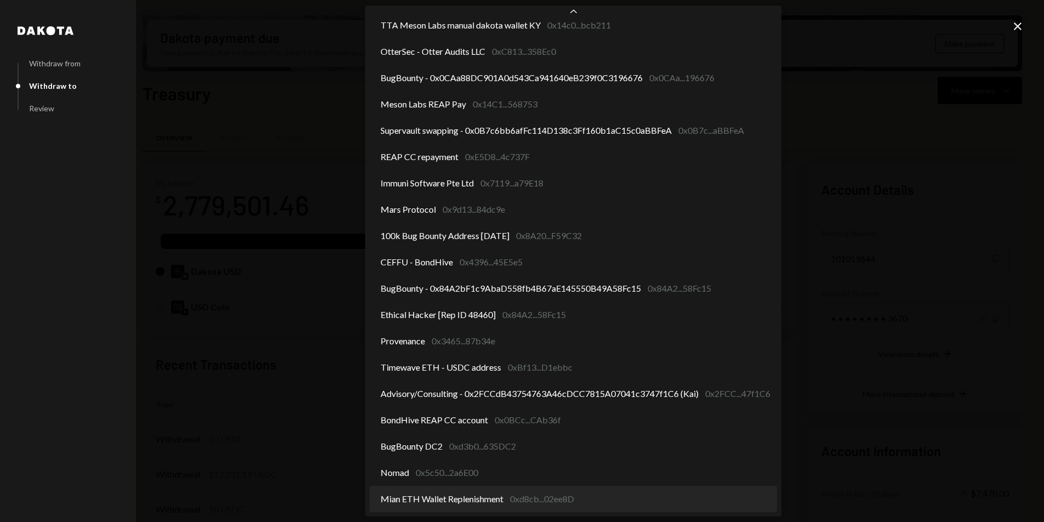
select select "**********"
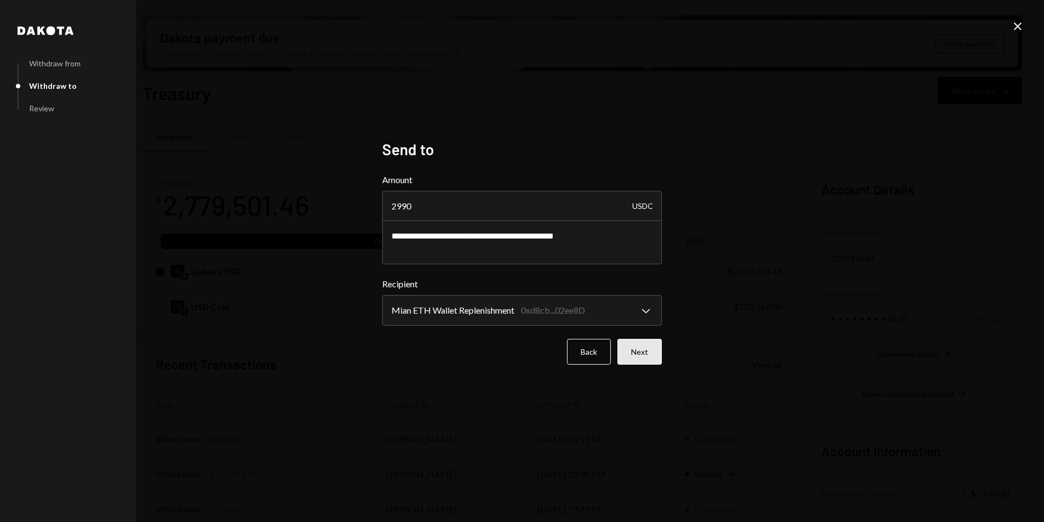
click at [634, 353] on button "Next" at bounding box center [639, 352] width 44 height 26
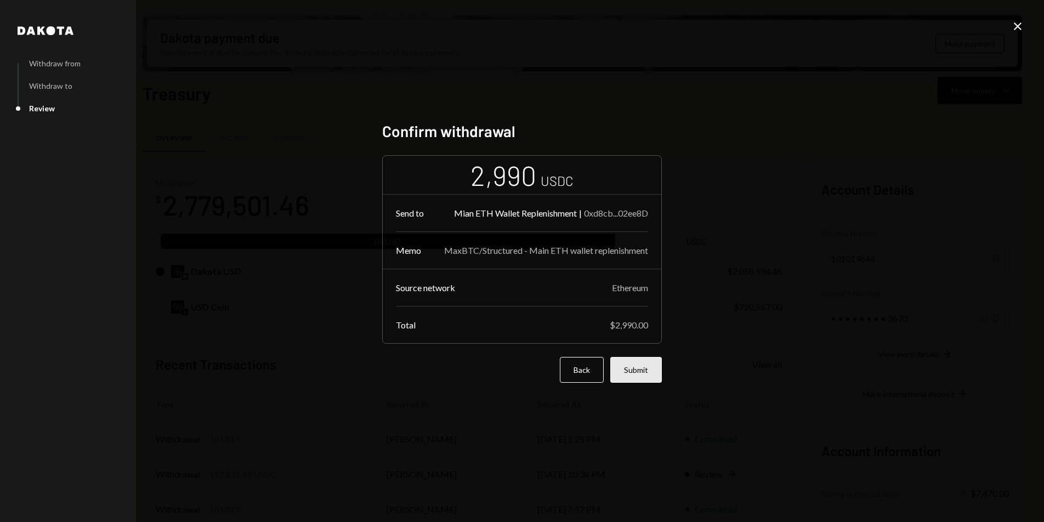
click at [647, 366] on button "Submit" at bounding box center [636, 370] width 52 height 26
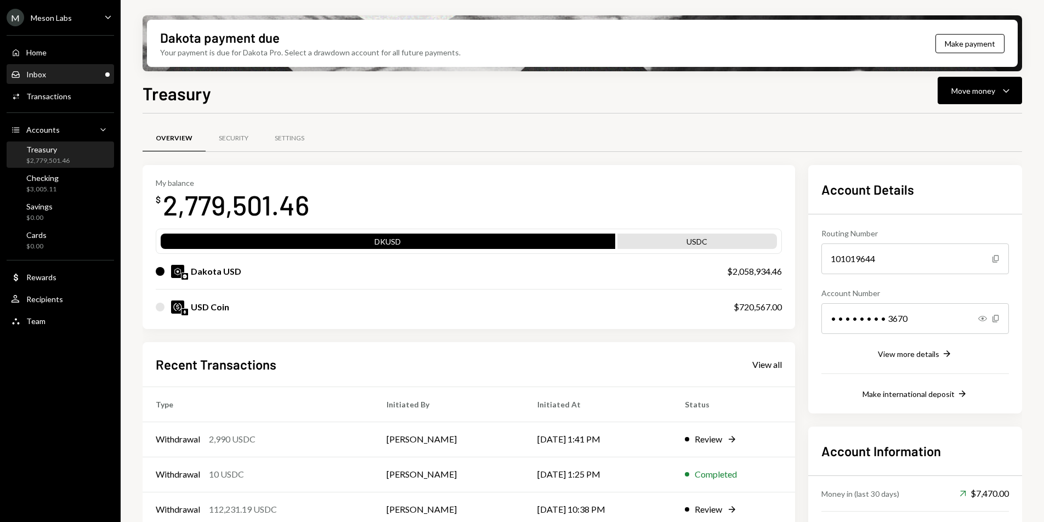
click at [33, 70] on div "Inbox" at bounding box center [36, 74] width 20 height 9
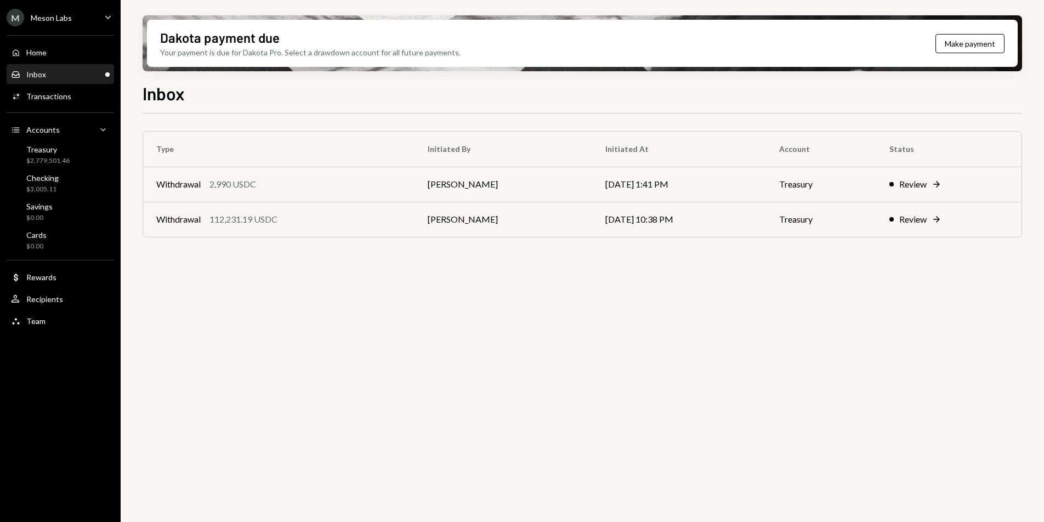
click at [60, 107] on div "Home Home Inbox Inbox Activities Transactions Accounts Accounts Caret Down Trea…" at bounding box center [60, 181] width 121 height 304
click at [60, 104] on div "Activities Transactions" at bounding box center [60, 96] width 99 height 19
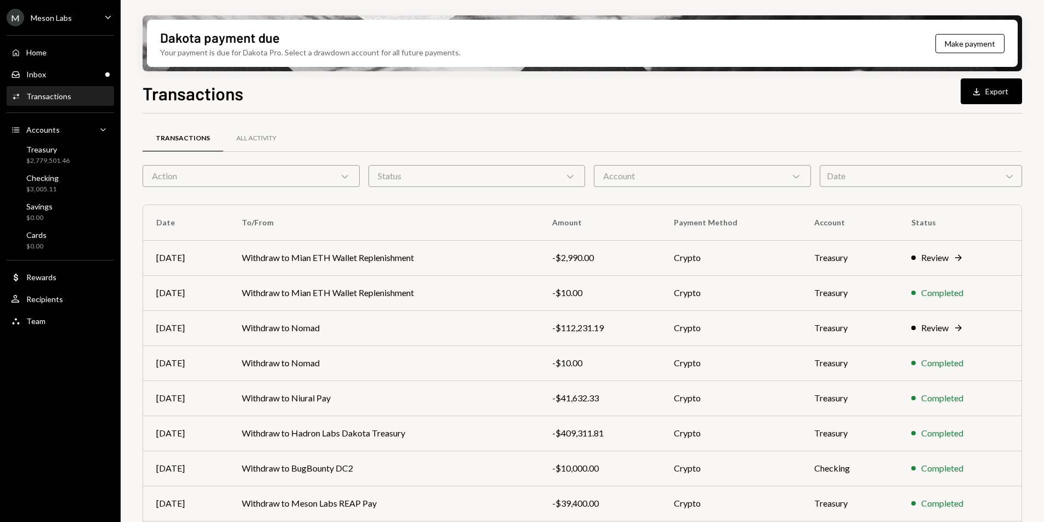
click at [468, 239] on th "To/From" at bounding box center [384, 222] width 310 height 35
click at [469, 242] on td "Withdraw to Mian ETH Wallet Replenishment" at bounding box center [384, 257] width 310 height 35
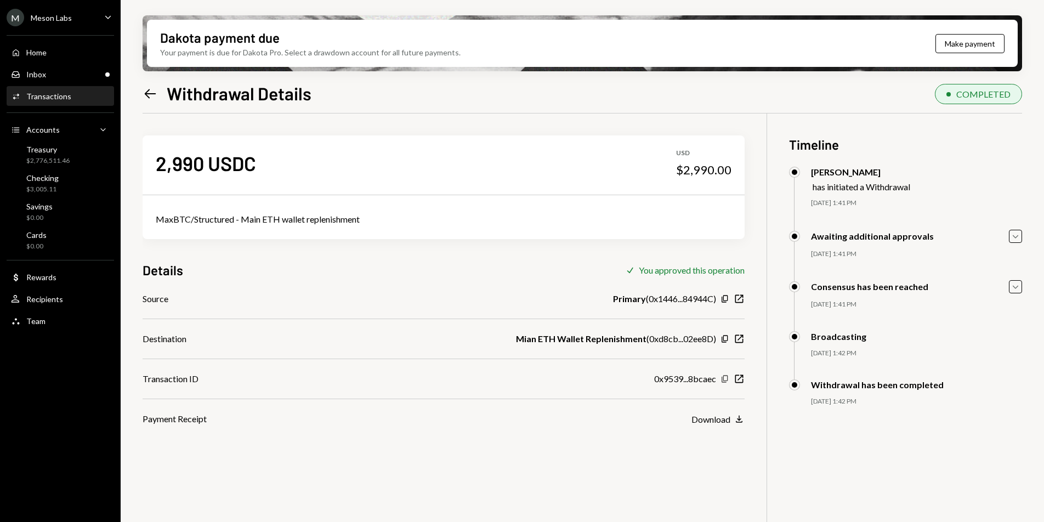
click at [724, 376] on icon "Copy" at bounding box center [724, 378] width 9 height 9
